Goal: Task Accomplishment & Management: Manage account settings

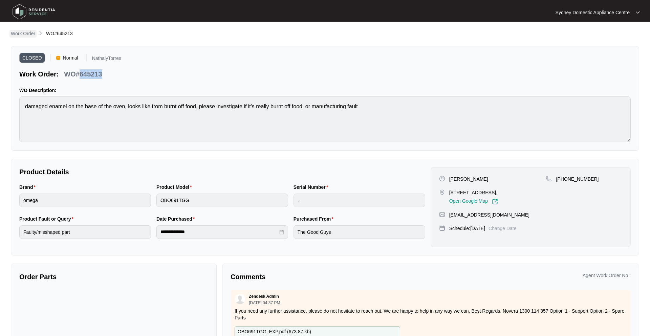
click at [29, 36] on p "Work Order" at bounding box center [23, 33] width 24 height 7
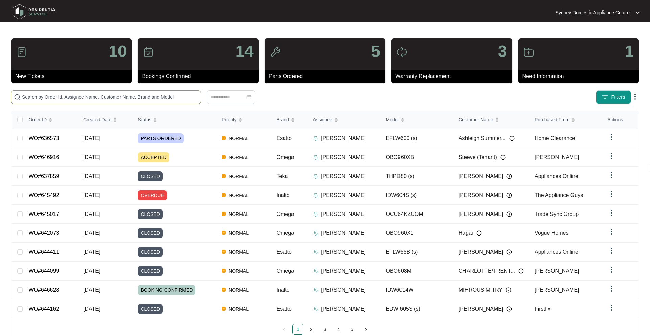
click at [146, 98] on input "text" at bounding box center [110, 96] width 176 height 7
paste input "634403"
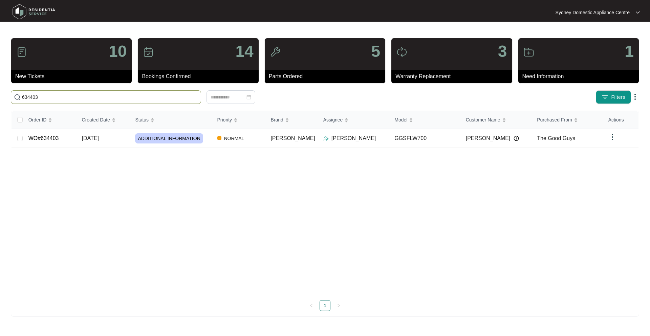
click at [133, 99] on input "634403" at bounding box center [110, 96] width 176 height 7
type input "634403"
click at [179, 137] on span "ADDITIONAL INFORMATION" at bounding box center [169, 138] width 68 height 10
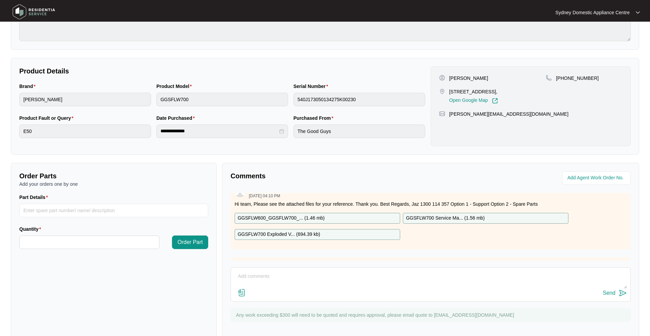
scroll to position [113, 0]
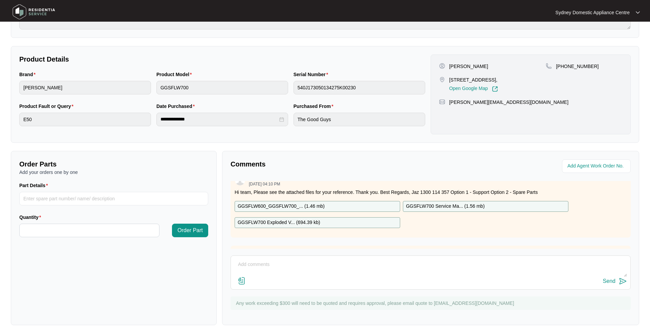
click at [258, 267] on textarea at bounding box center [430, 268] width 393 height 18
type textarea "customer emailed back to advise appliance no longer requires repairs. Please cl…"
click at [611, 281] on div "Send" at bounding box center [609, 281] width 13 height 6
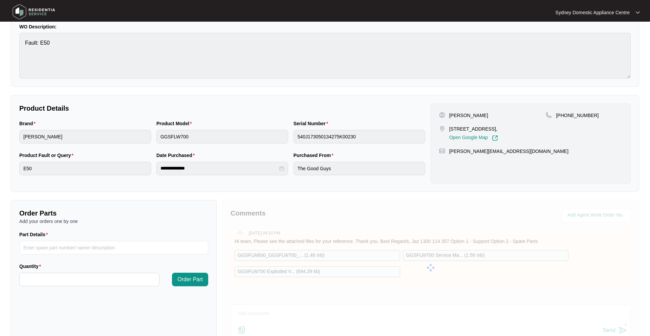
scroll to position [0, 0]
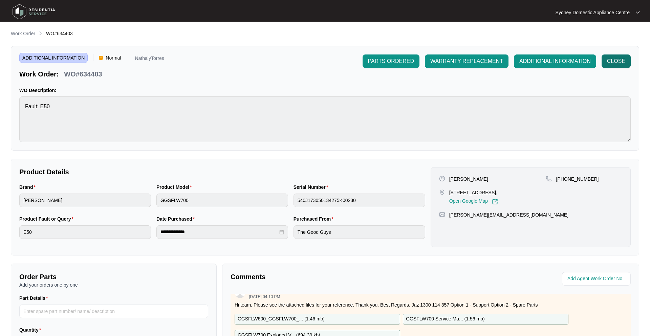
click at [614, 62] on span "CLOSE" at bounding box center [616, 61] width 18 height 8
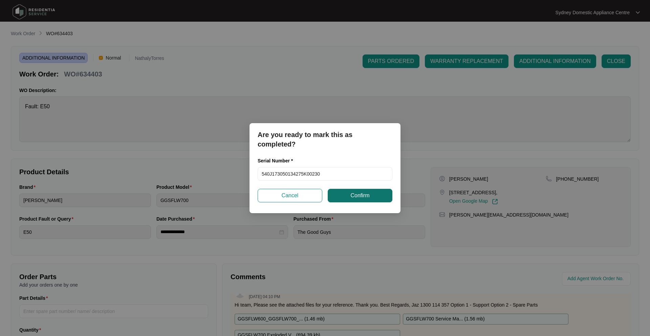
click at [345, 196] on button "Confirm" at bounding box center [360, 196] width 65 height 14
